Goal: Information Seeking & Learning: Check status

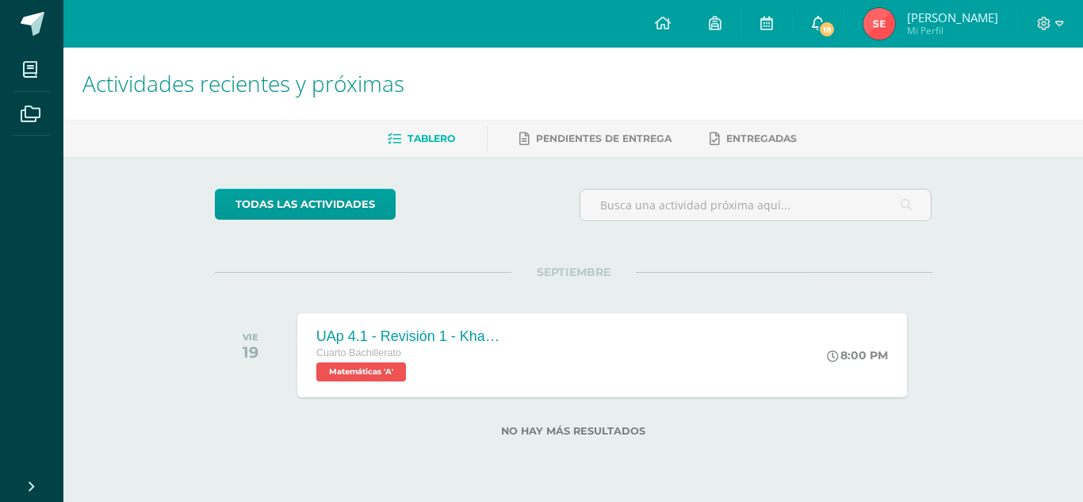
click at [843, 19] on link "18" at bounding box center [818, 24] width 51 height 48
click at [1032, 128] on ul "Tablero Pendientes de entrega Entregadas" at bounding box center [591, 138] width 1019 height 26
click at [949, 28] on span "Mi Perfil" at bounding box center [952, 30] width 91 height 13
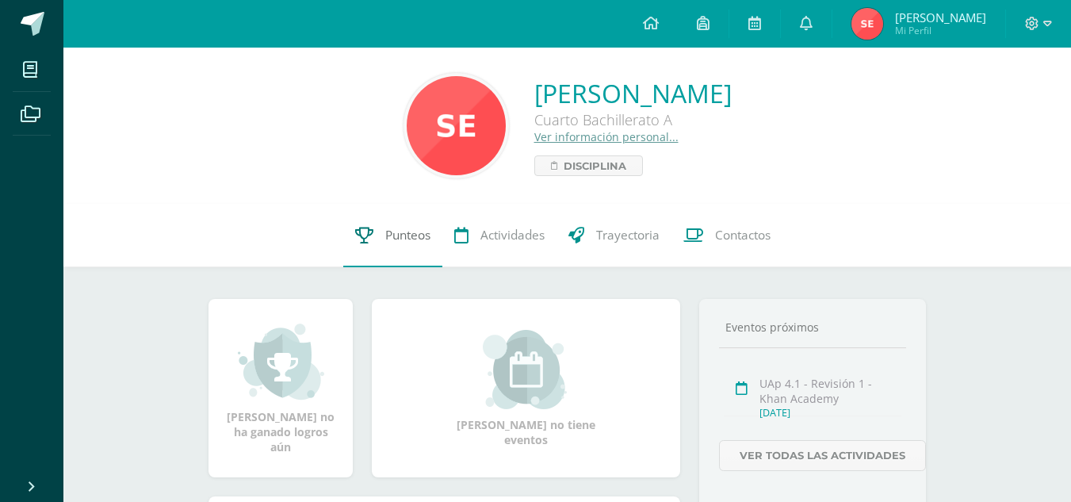
click at [382, 223] on link "Punteos" at bounding box center [392, 235] width 99 height 63
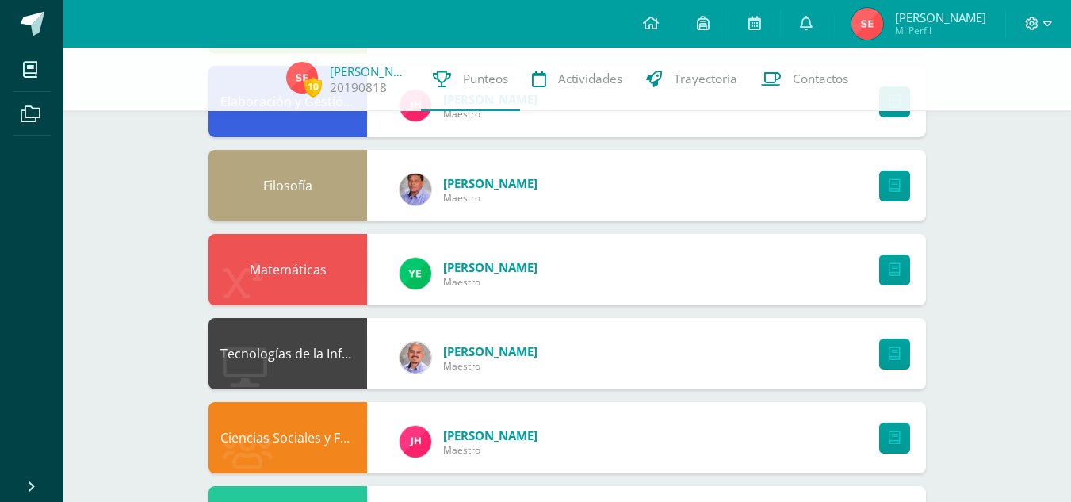
scroll to position [684, 0]
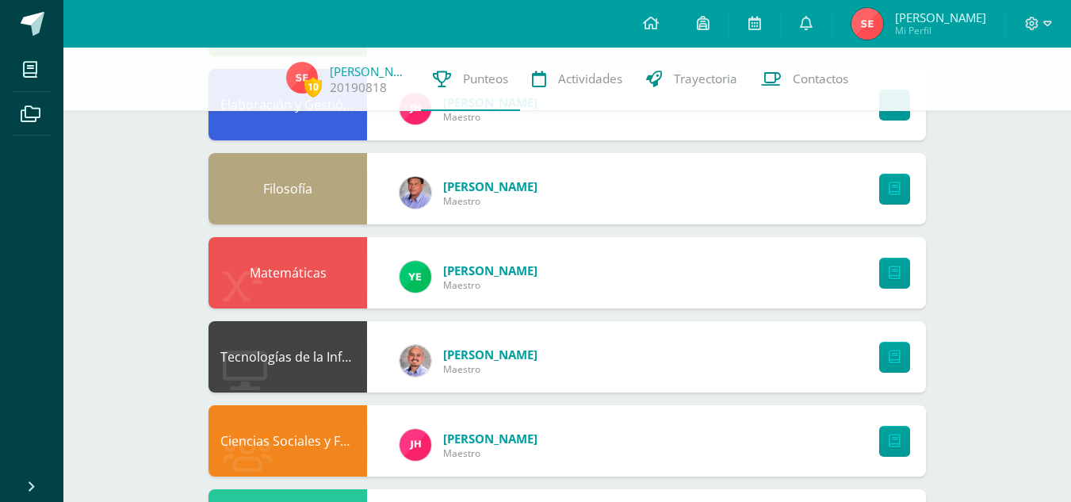
click at [609, 288] on div "Matemáticas [PERSON_NAME] Maestro" at bounding box center [566, 272] width 717 height 71
click at [886, 268] on link at bounding box center [894, 273] width 31 height 31
